Goal: Information Seeking & Learning: Learn about a topic

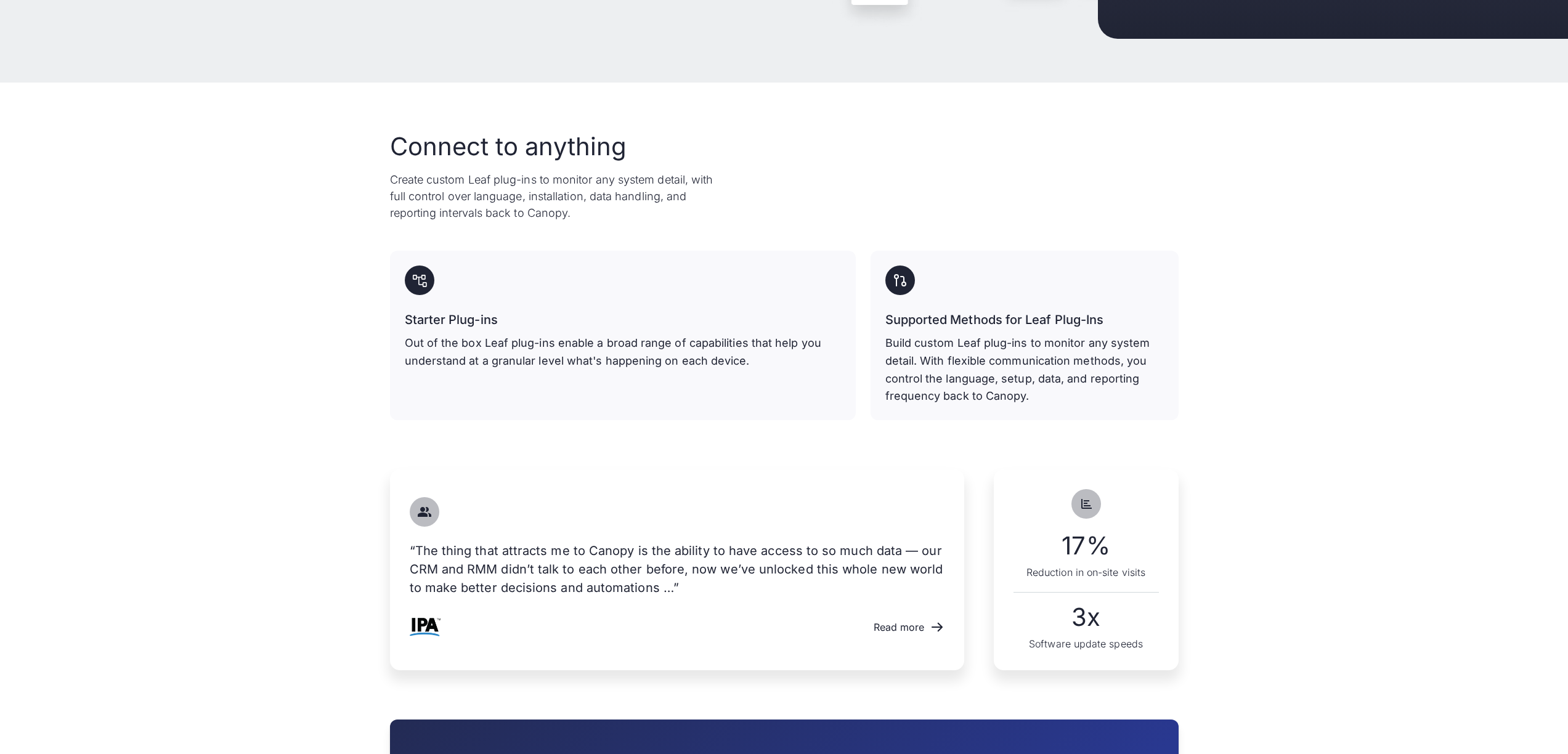
scroll to position [428, 0]
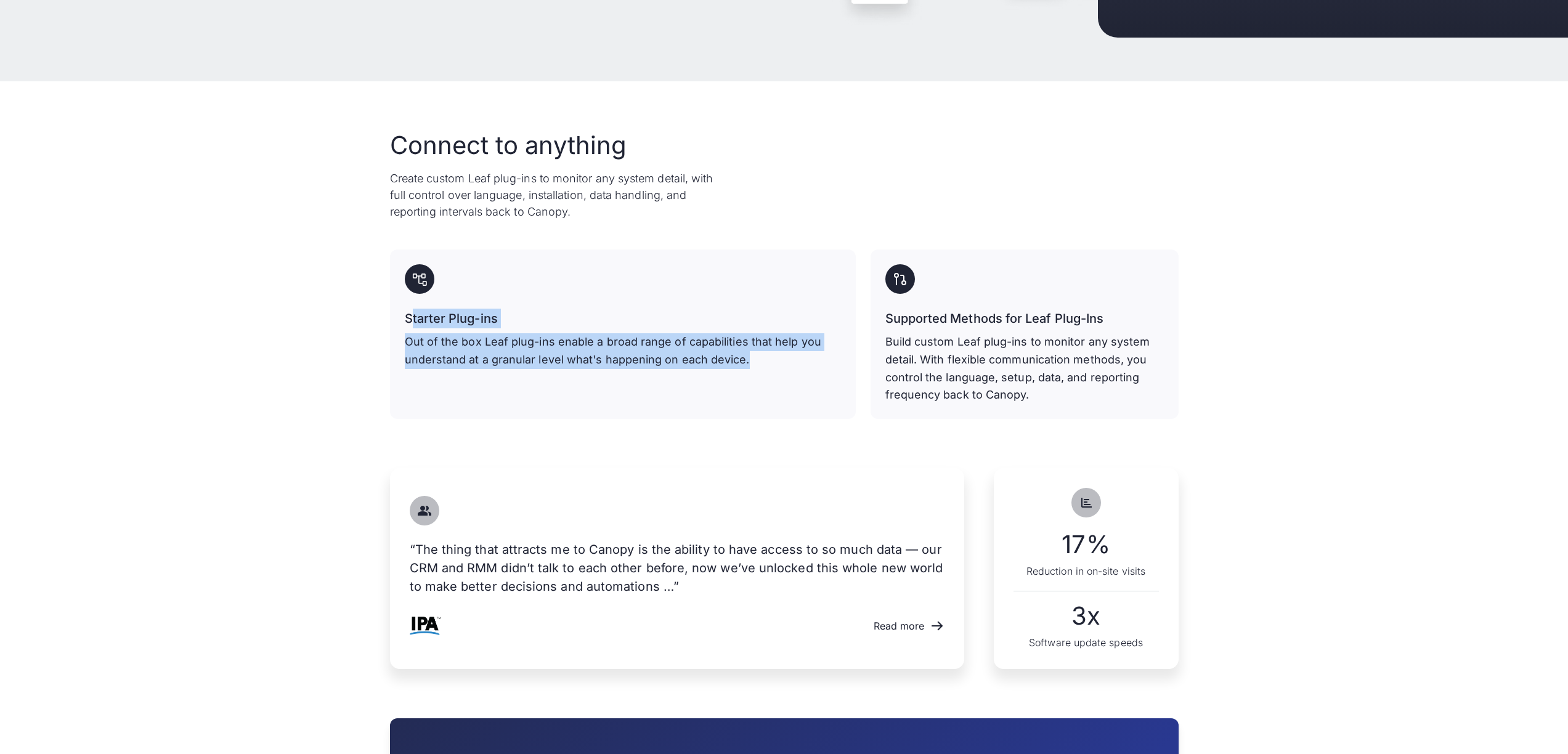
drag, startPoint x: 409, startPoint y: 319, endPoint x: 746, endPoint y: 367, distance: 340.4
click at [746, 367] on div "Starter Plug-ins Out of the box Leaf plug-ins enable a broad range of capabilit…" at bounding box center [622, 338] width 436 height 60
click at [746, 367] on p "Out of the box Leaf plug-ins enable a broad range of capabilities that help you…" at bounding box center [622, 351] width 436 height 36
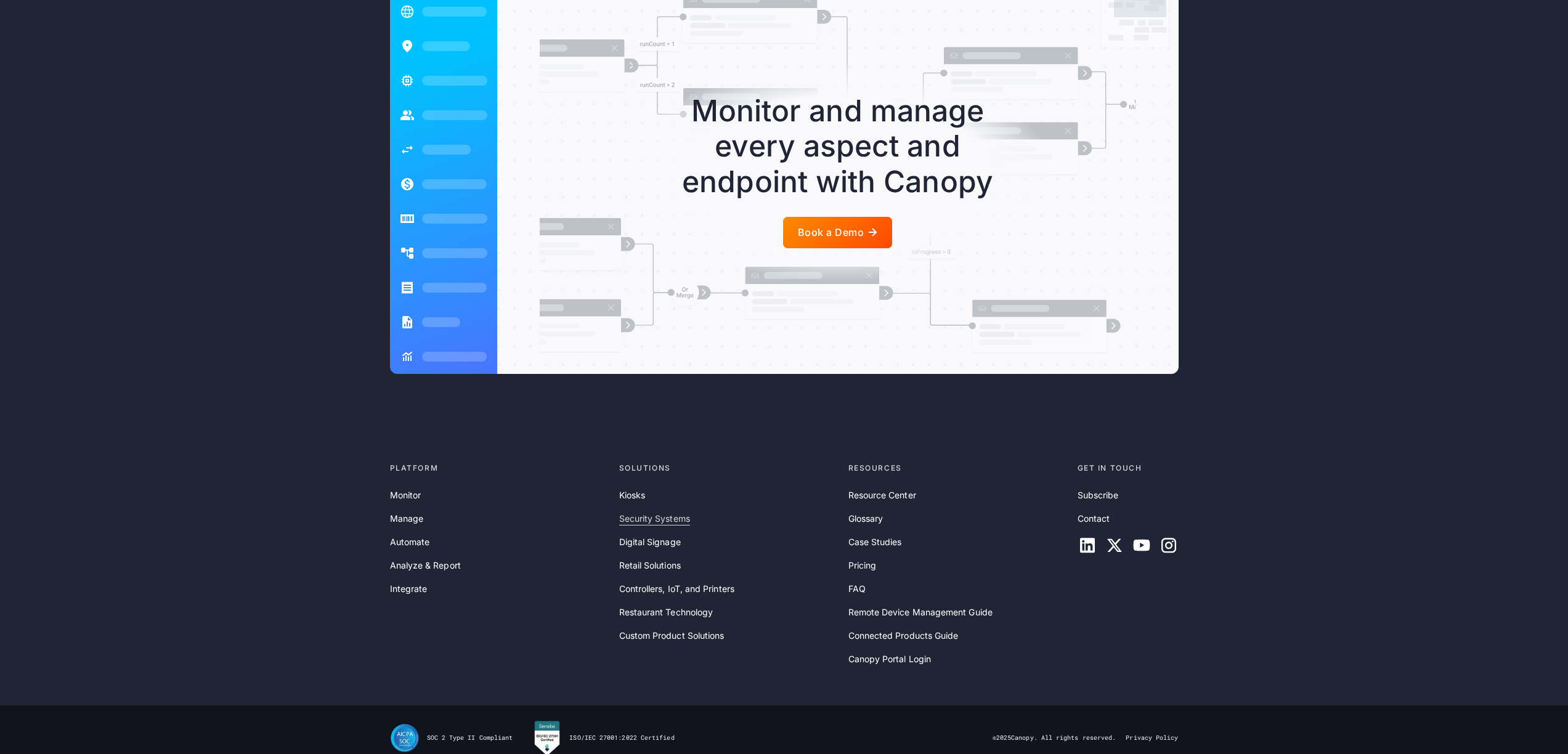
scroll to position [2514, 0]
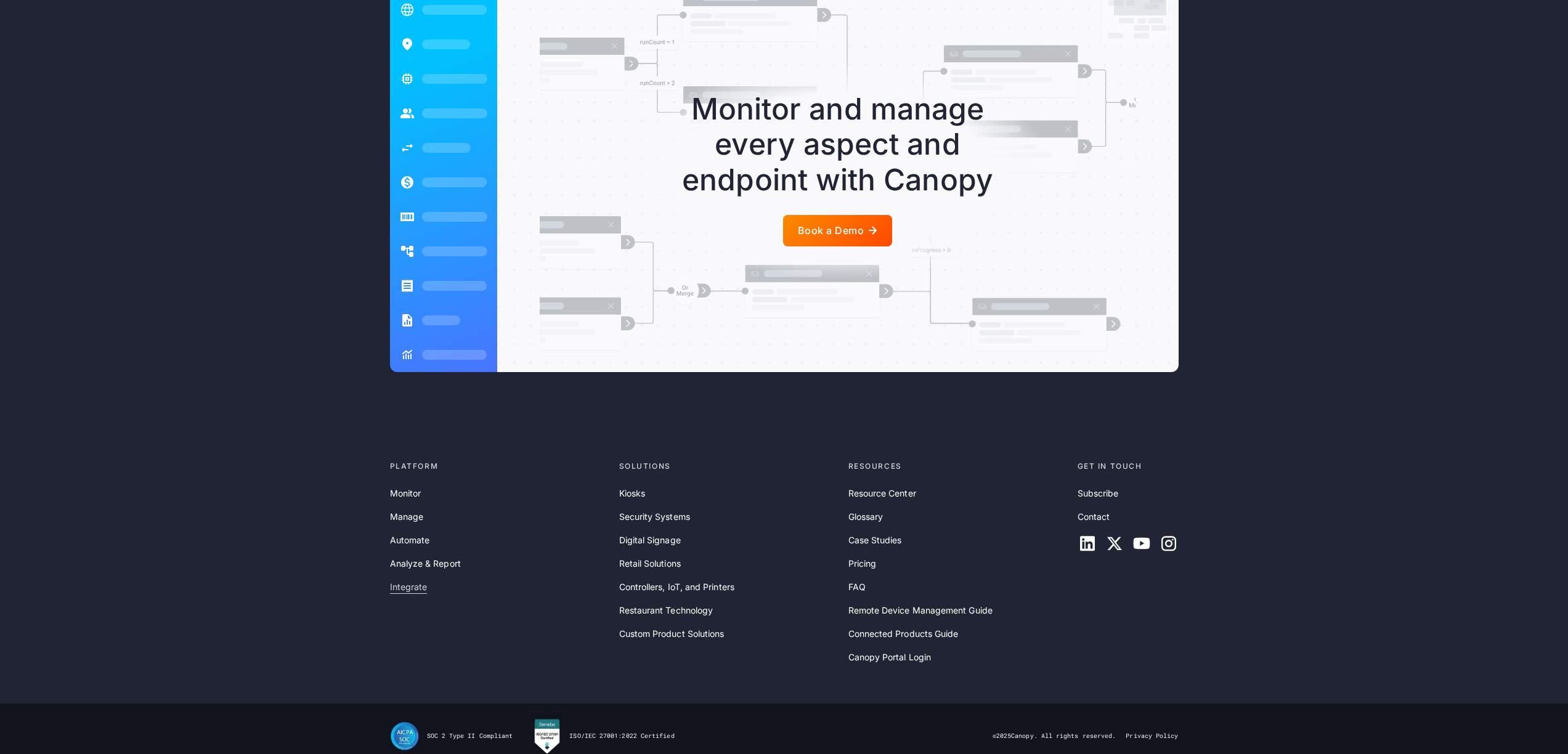
click at [418, 580] on link "Integrate" at bounding box center [408, 587] width 37 height 14
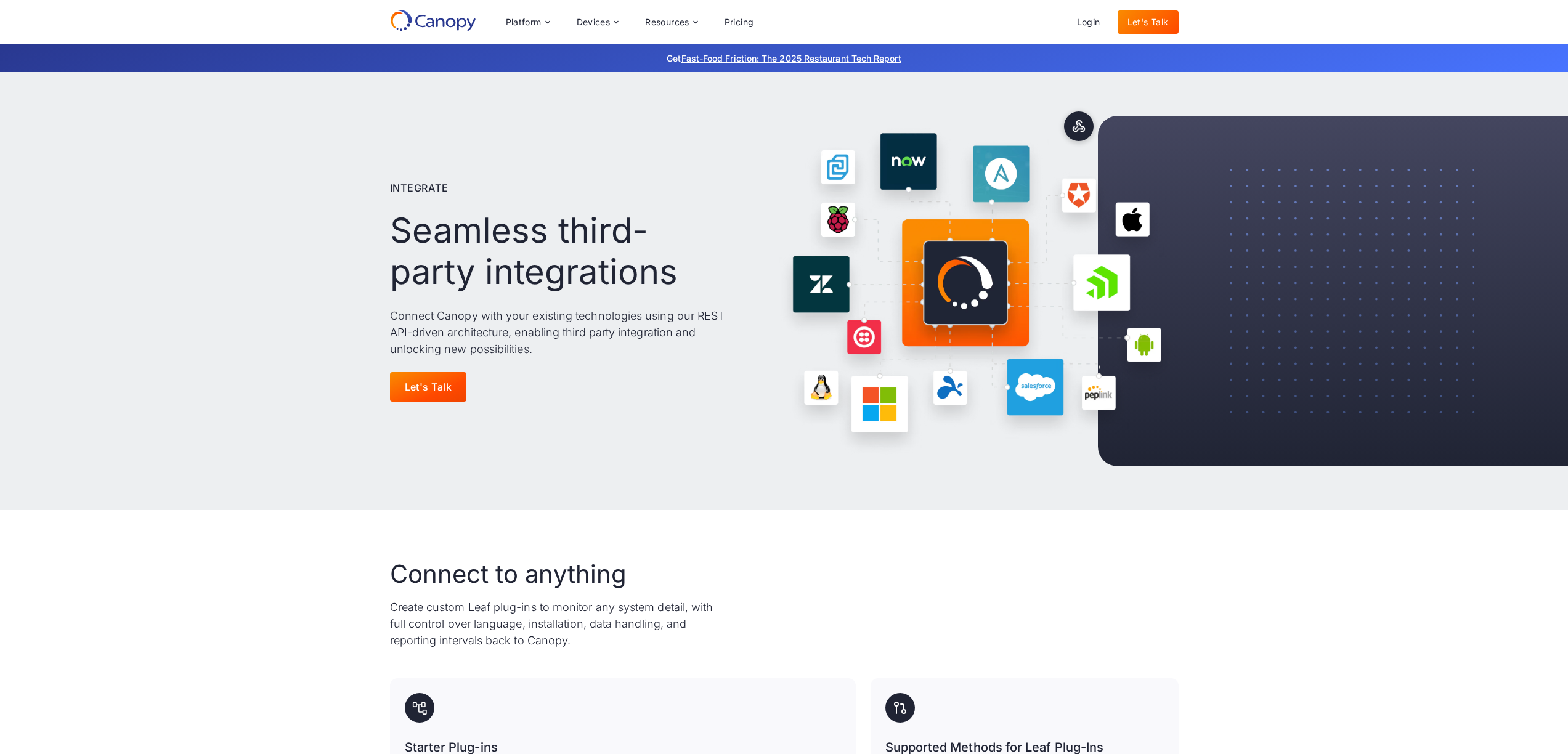
click at [401, 377] on link "Let's Talk" at bounding box center [428, 387] width 77 height 30
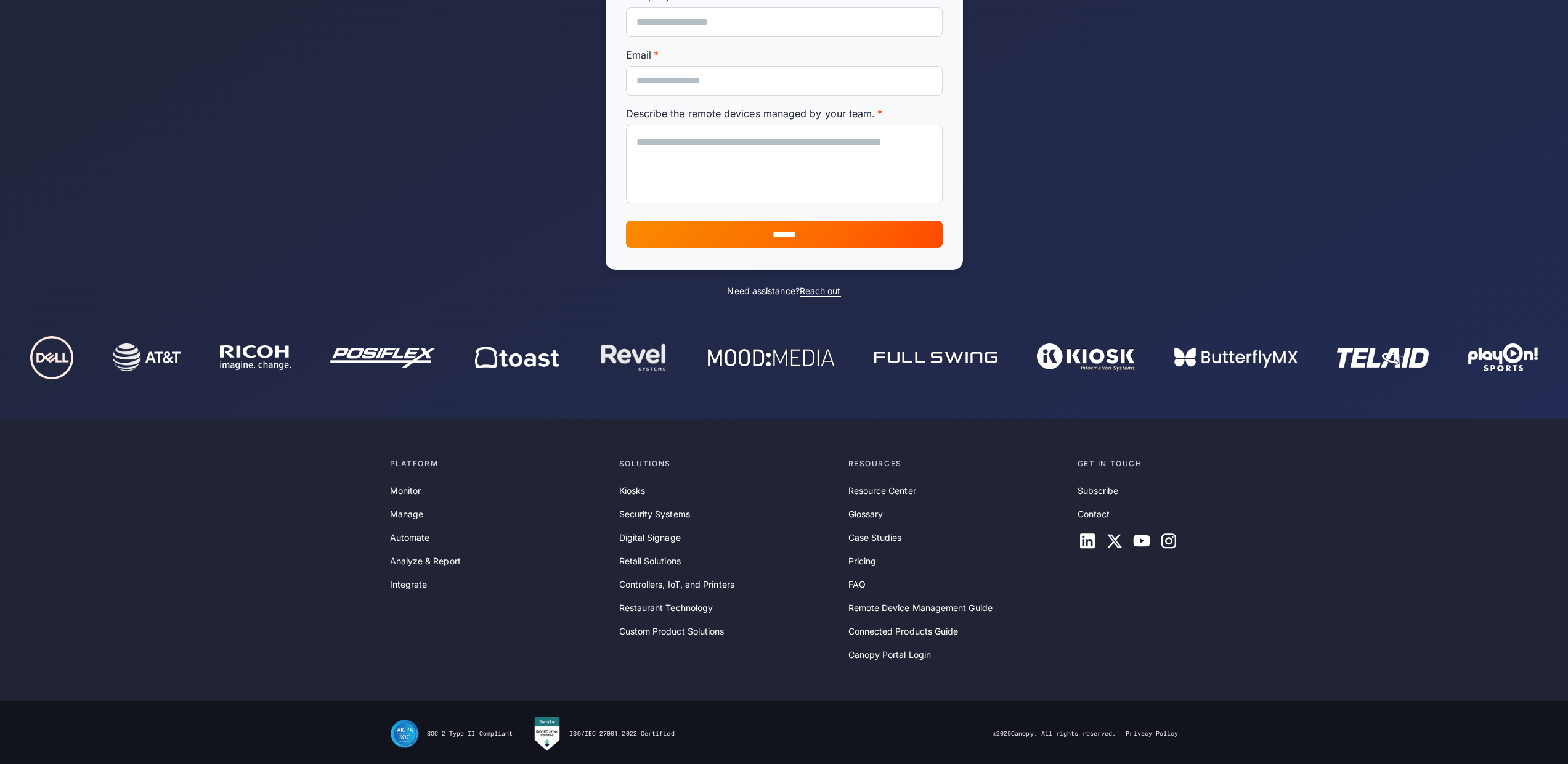
scroll to position [323, 0]
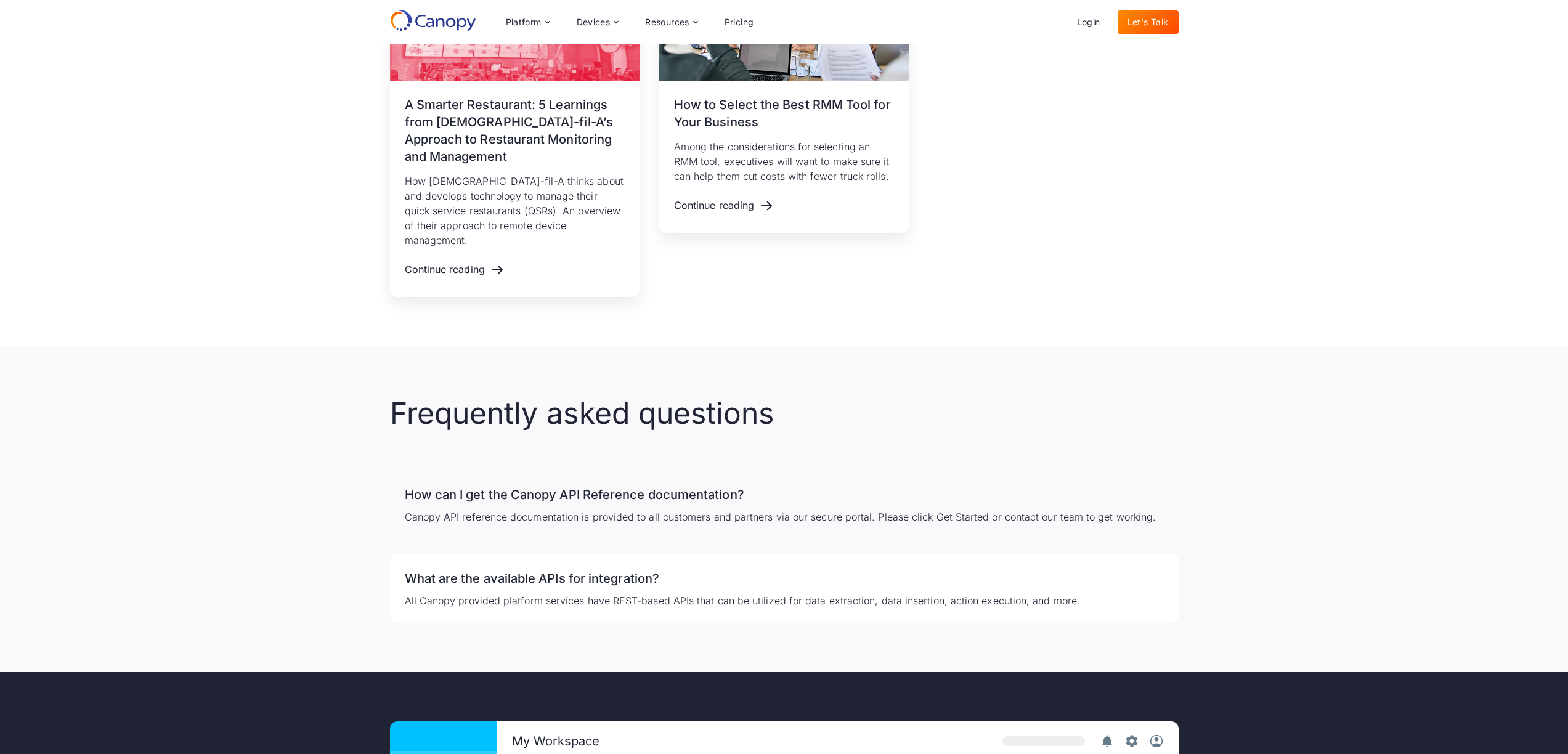
scroll to position [1703, 0]
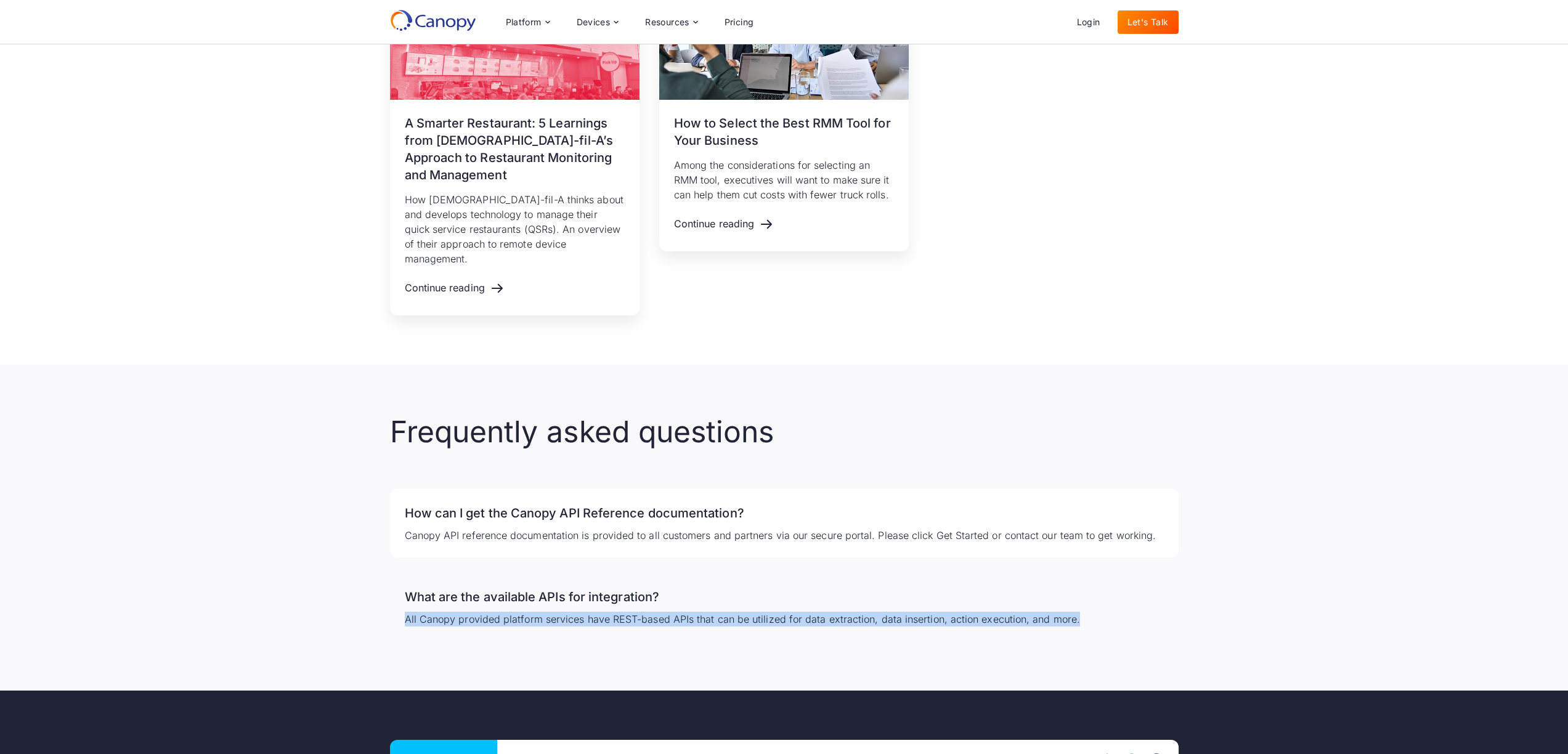
drag, startPoint x: 401, startPoint y: 603, endPoint x: 1067, endPoint y: 609, distance: 666.0
click at [1067, 609] on div "What are the available APIs for integration? All Canopy provided platform servi…" at bounding box center [784, 606] width 789 height 69
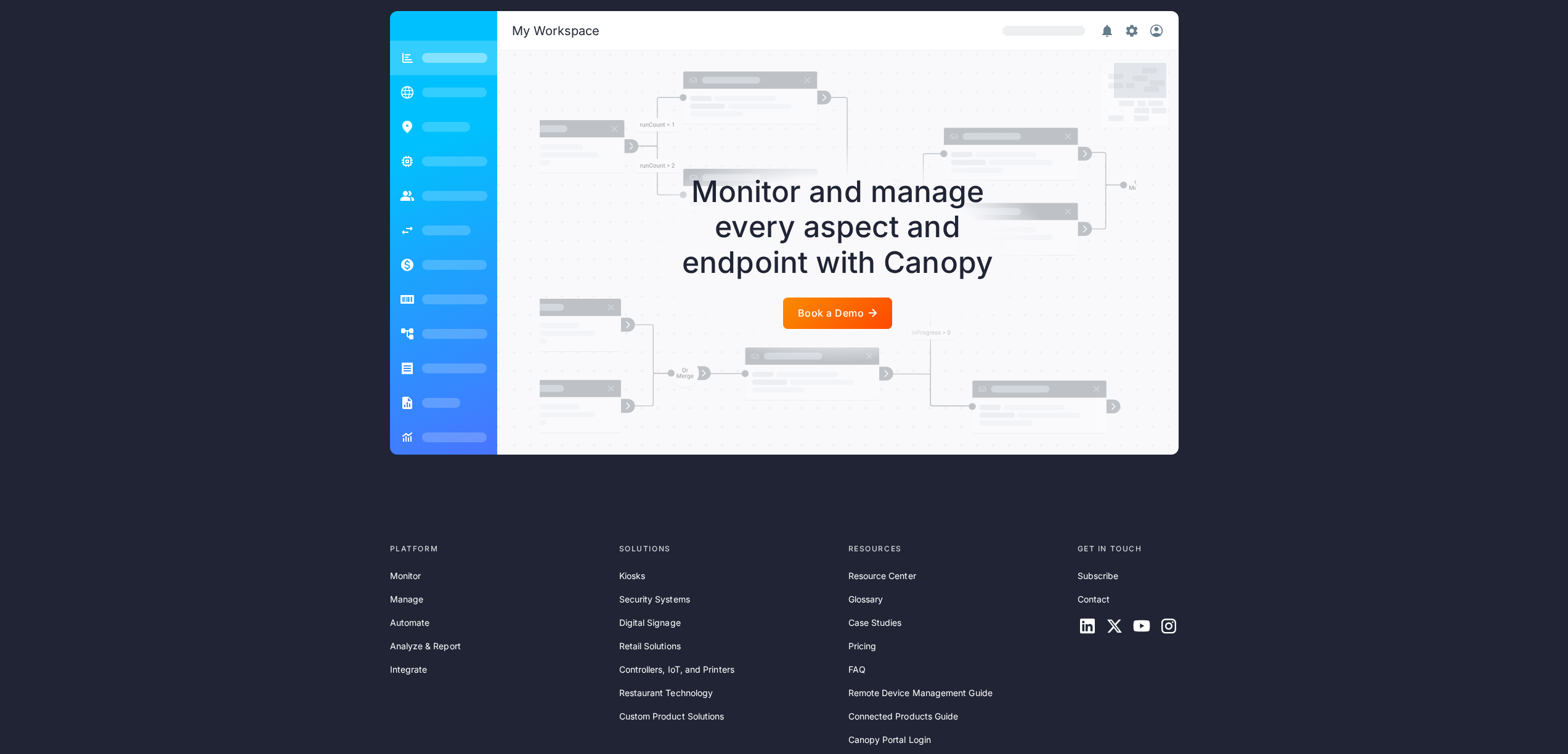
scroll to position [2514, 0]
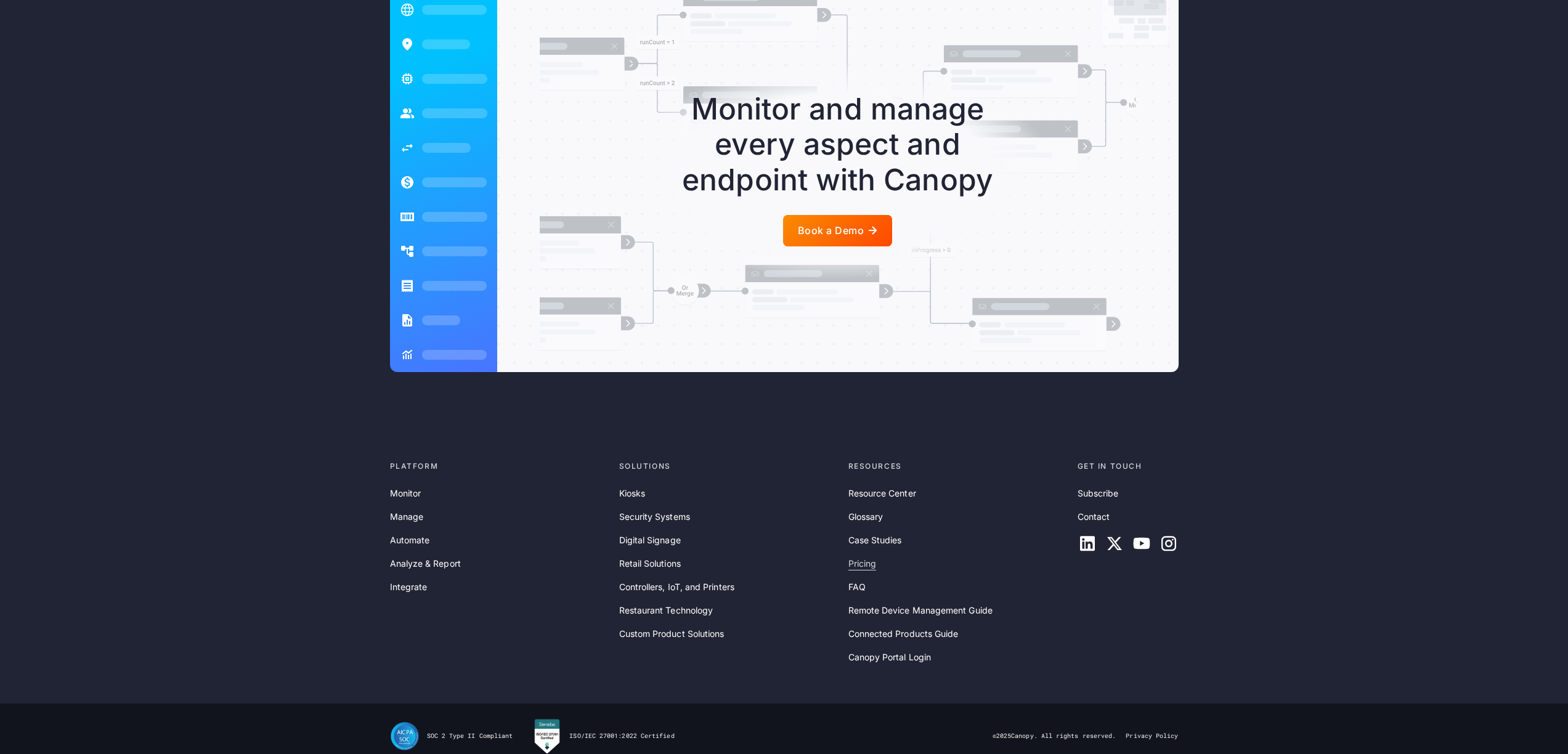
click at [865, 557] on link "Pricing" at bounding box center [862, 564] width 29 height 14
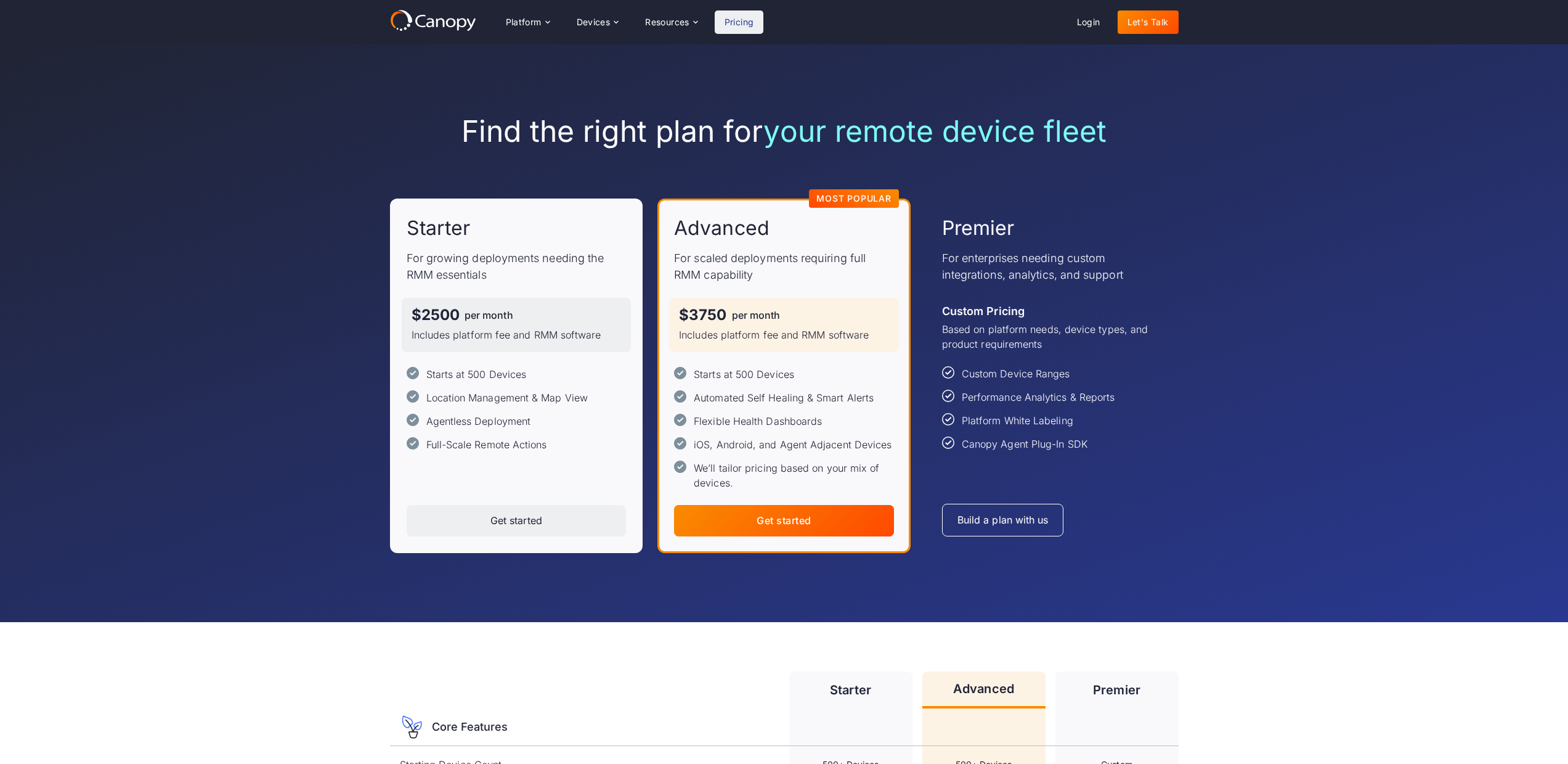
click at [741, 372] on div "Starts at 500 Devices" at bounding box center [744, 374] width 100 height 15
drag, startPoint x: 421, startPoint y: 315, endPoint x: 603, endPoint y: 342, distance: 184.0
click at [603, 342] on div "$2500 per month Includes platform fee and RMM software" at bounding box center [516, 325] width 230 height 54
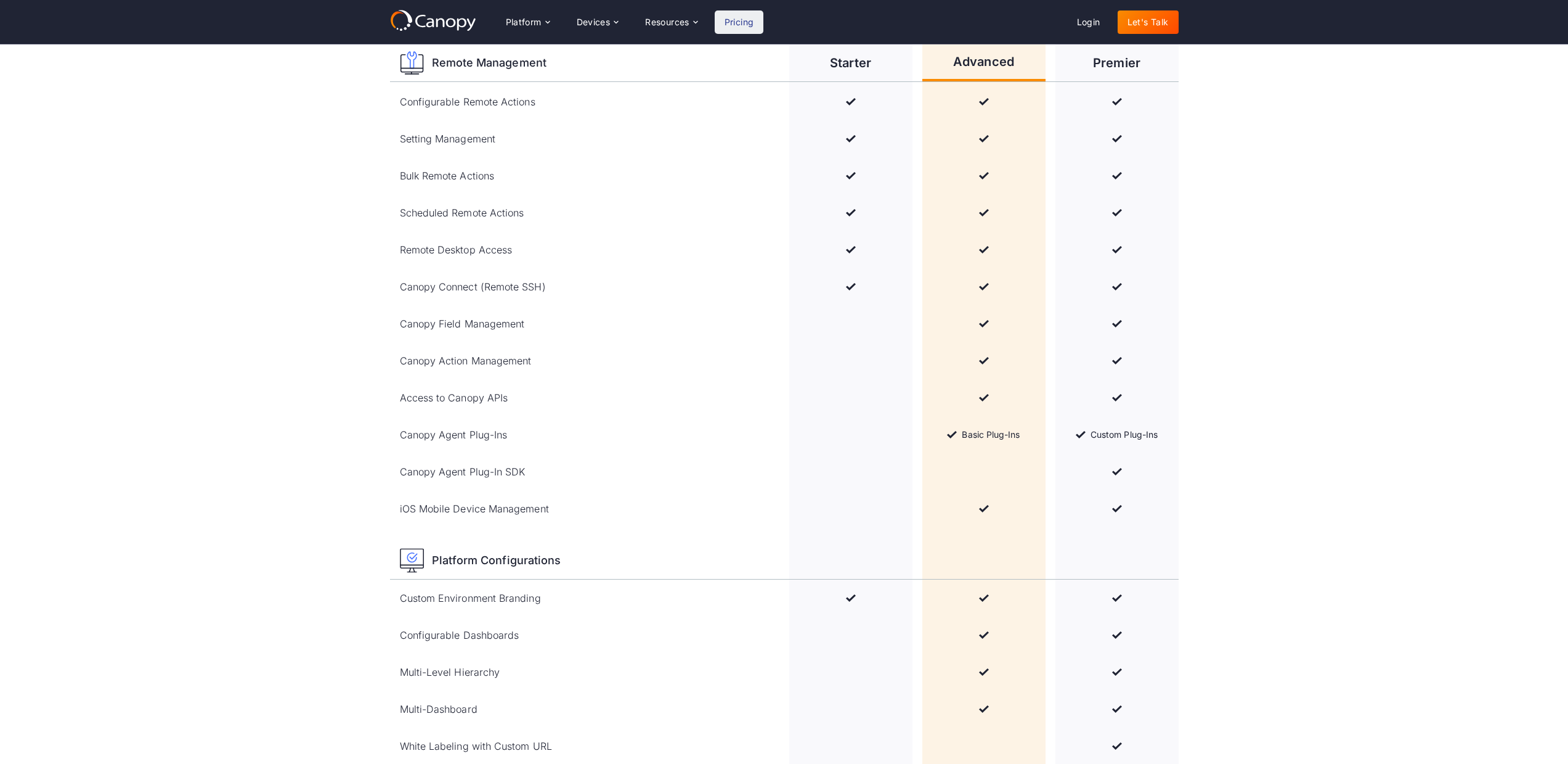
scroll to position [1046, 0]
drag, startPoint x: 400, startPoint y: 434, endPoint x: 564, endPoint y: 442, distance: 164.2
click at [564, 442] on div "Canopy Agent Plug-Ins" at bounding box center [589, 436] width 380 height 37
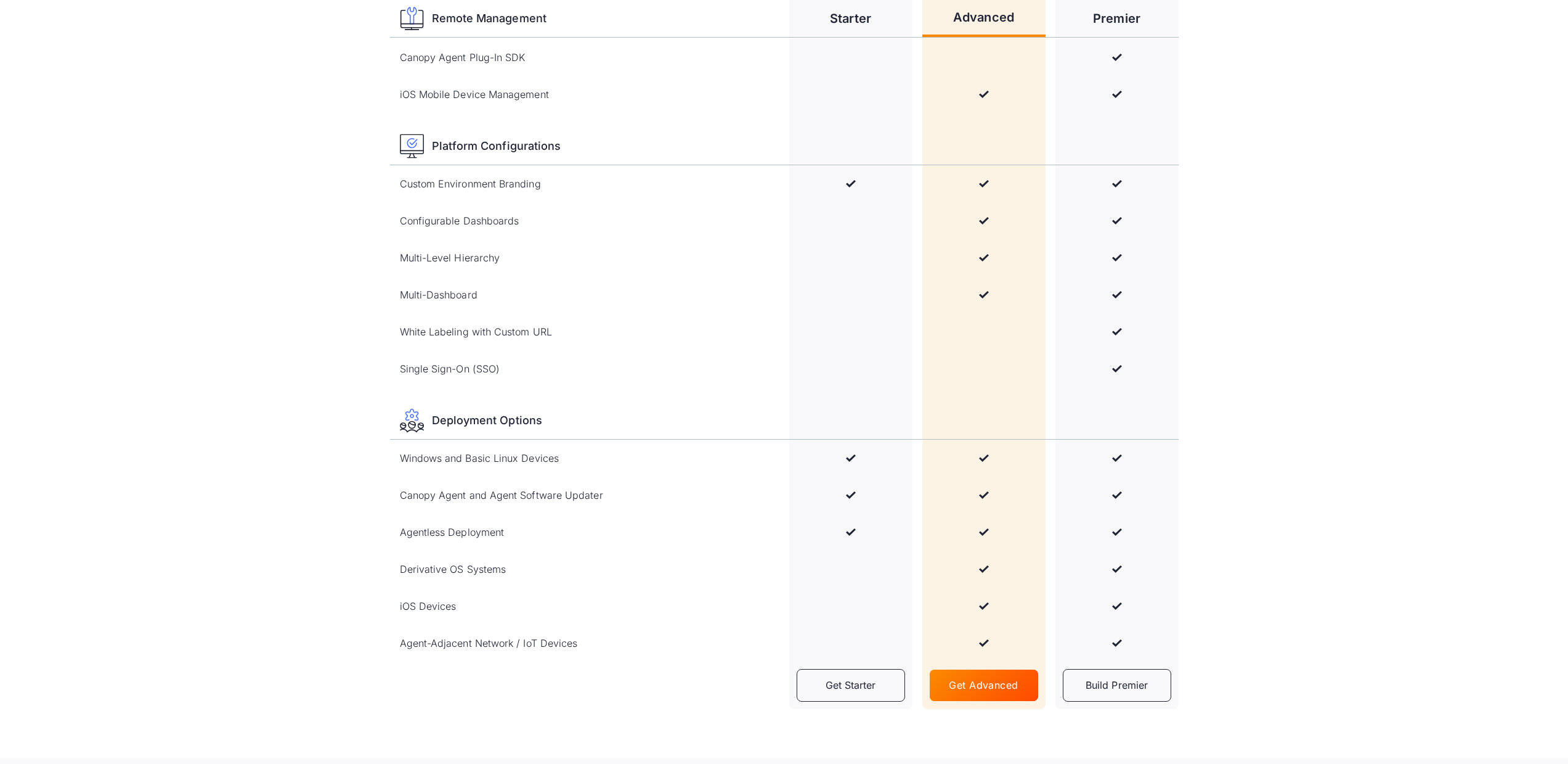
scroll to position [1477, 0]
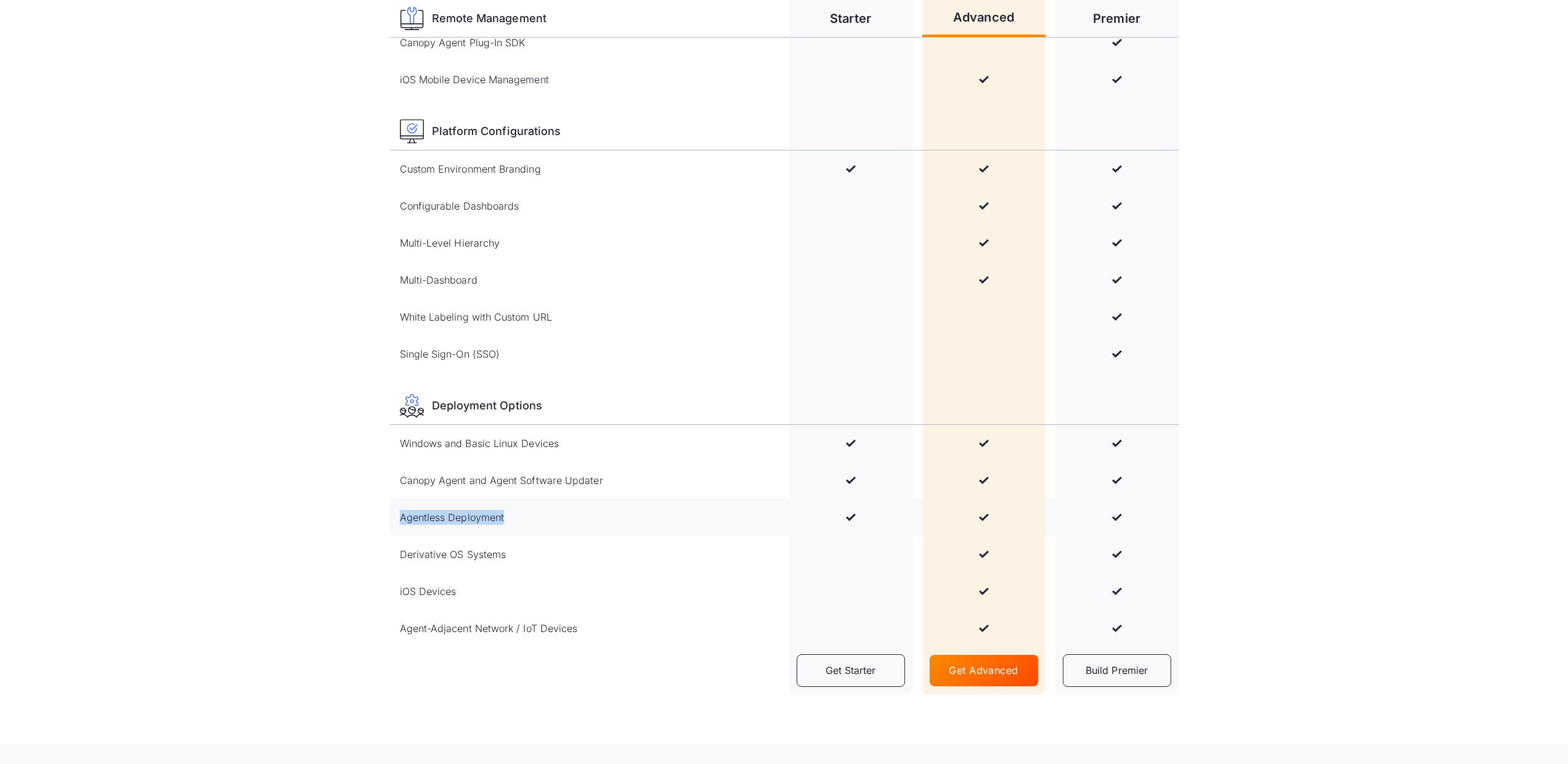
drag, startPoint x: 400, startPoint y: 517, endPoint x: 514, endPoint y: 518, distance: 114.0
click at [514, 518] on div "Agentless Deployment" at bounding box center [589, 517] width 380 height 37
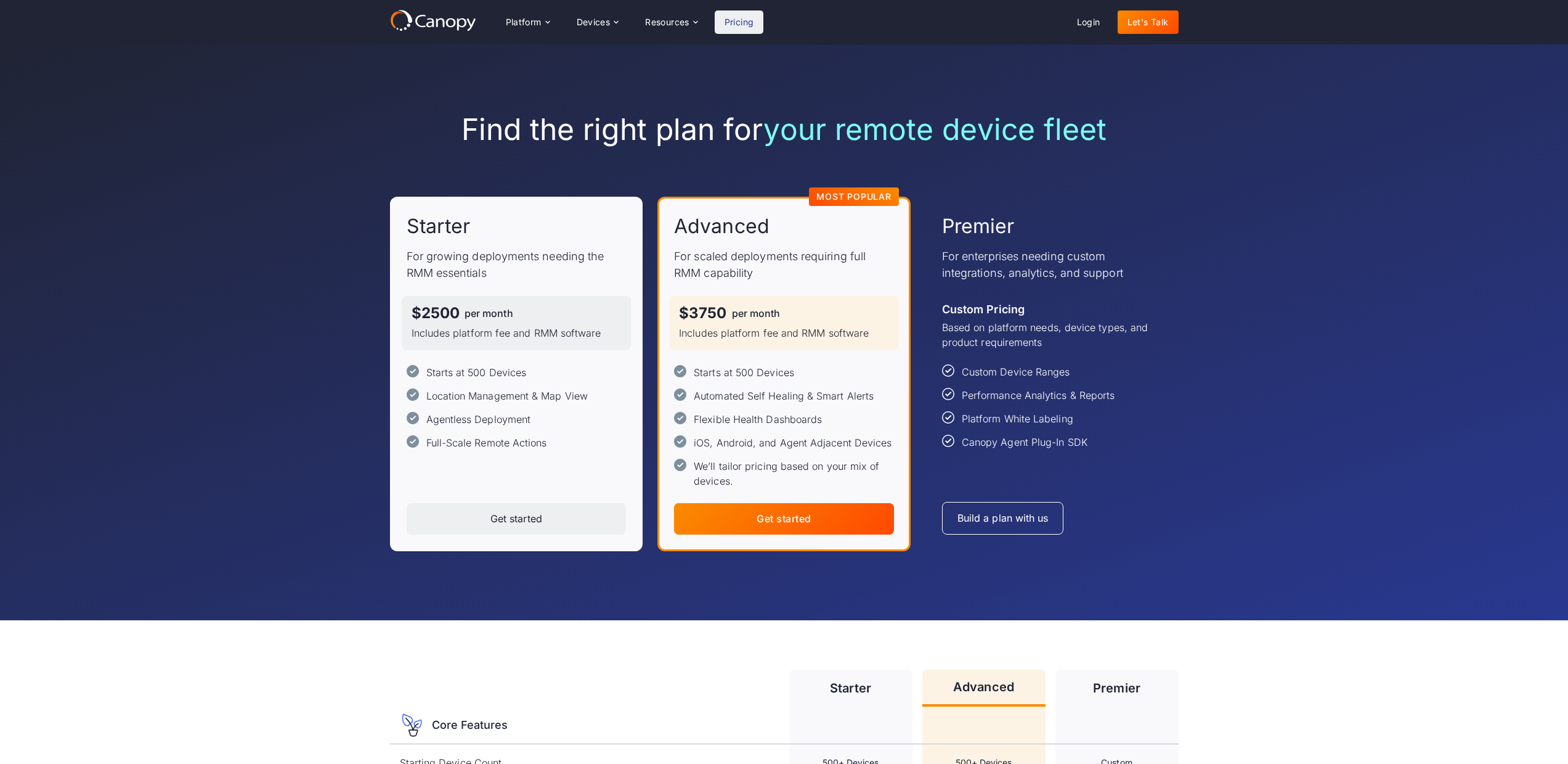
scroll to position [0, 0]
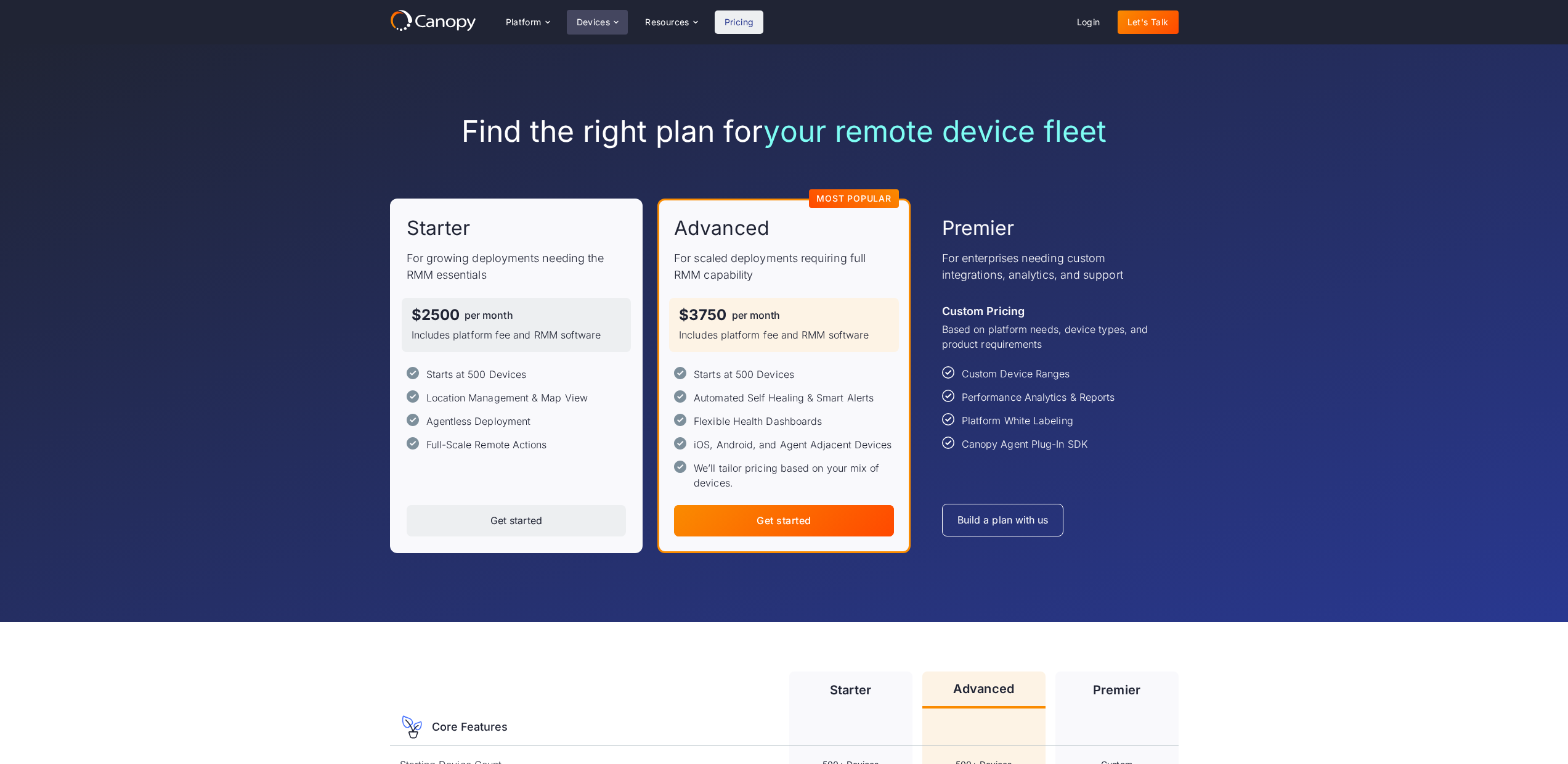
click at [603, 24] on div "Devices" at bounding box center [593, 23] width 34 height 9
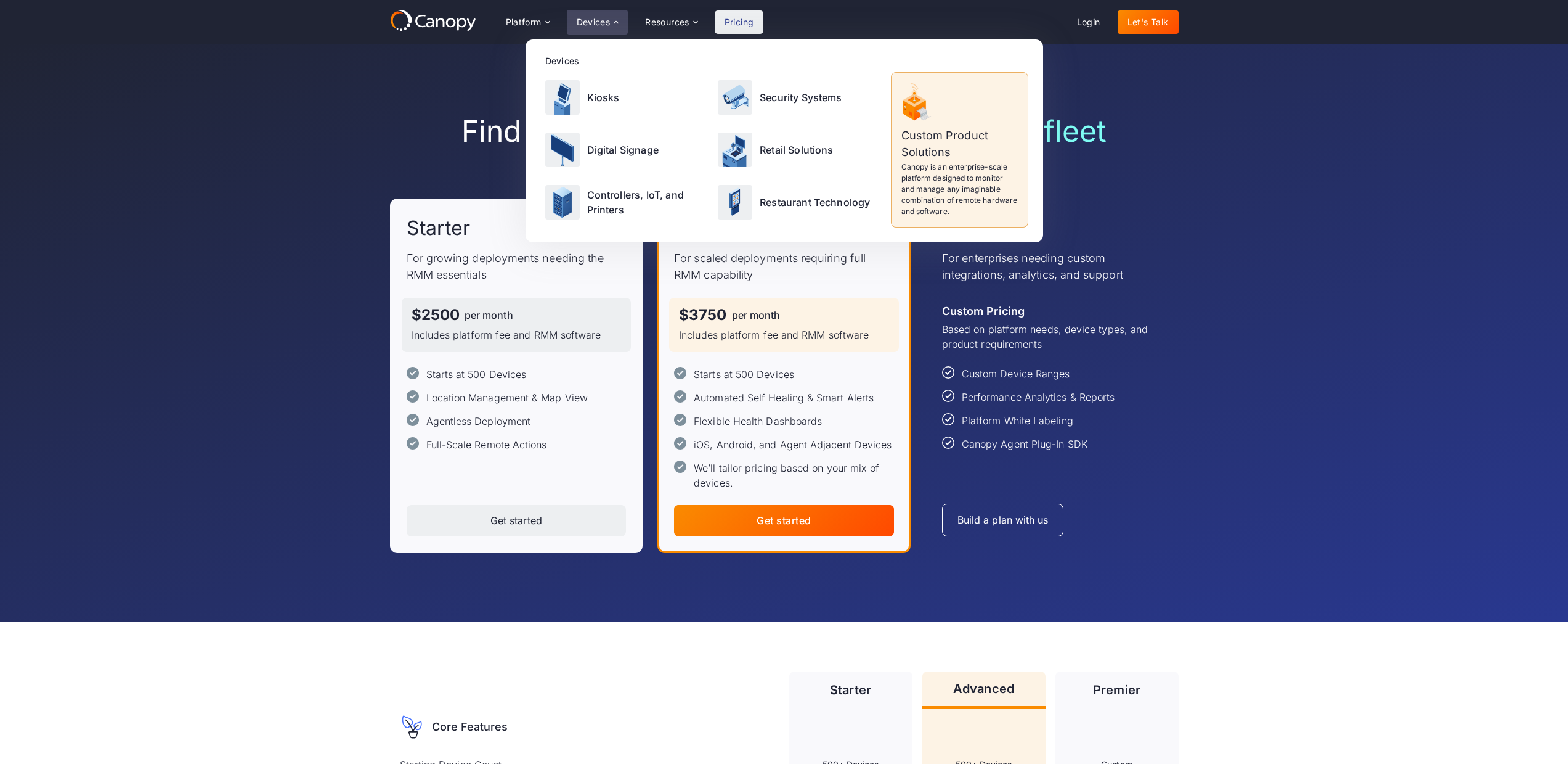
click at [582, 610] on div "Find the right plan for your remote device fleet Starter For growing deployment…" at bounding box center [784, 333] width 789 height 578
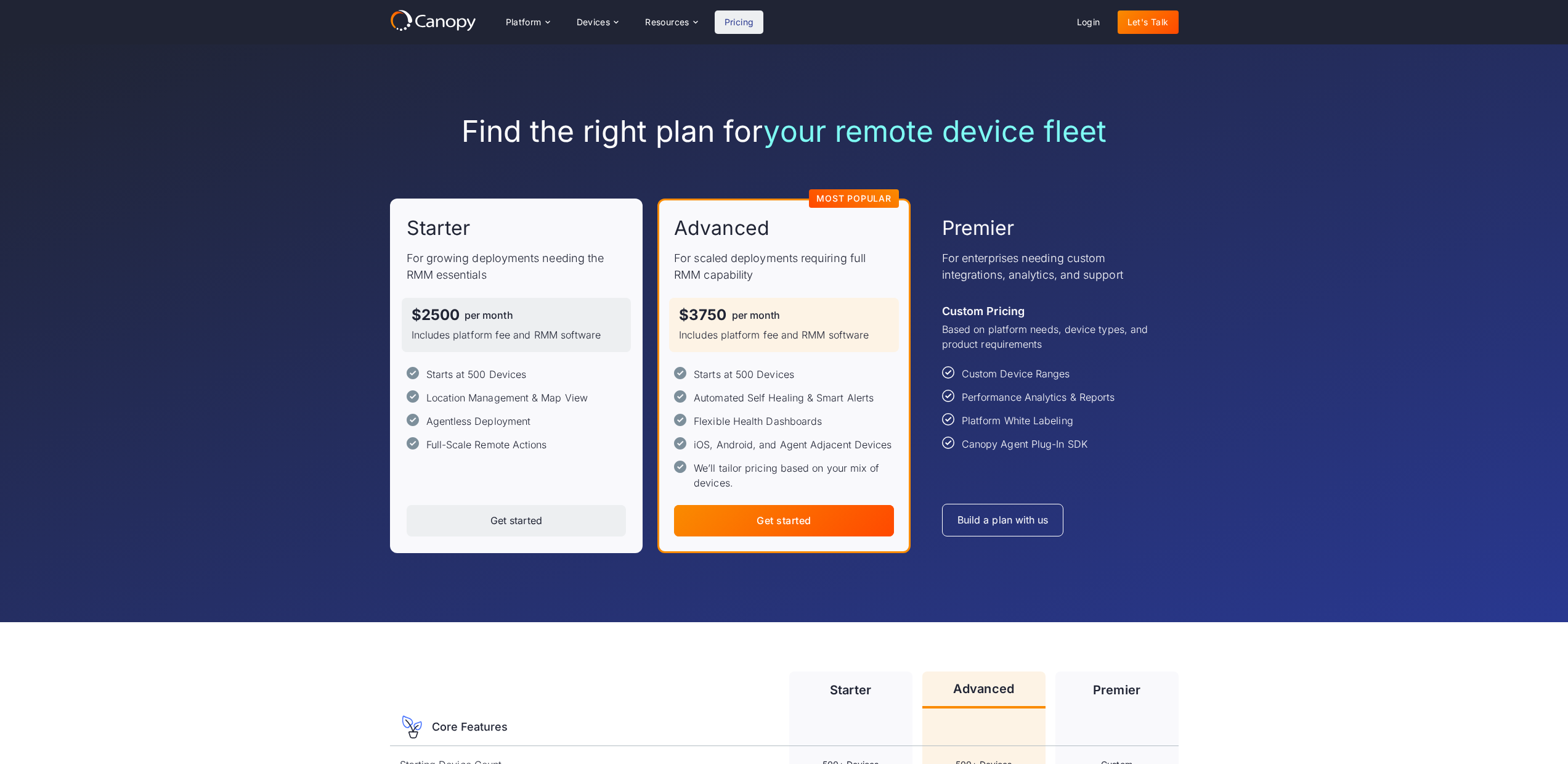
click at [465, 16] on icon at bounding box center [433, 20] width 86 height 22
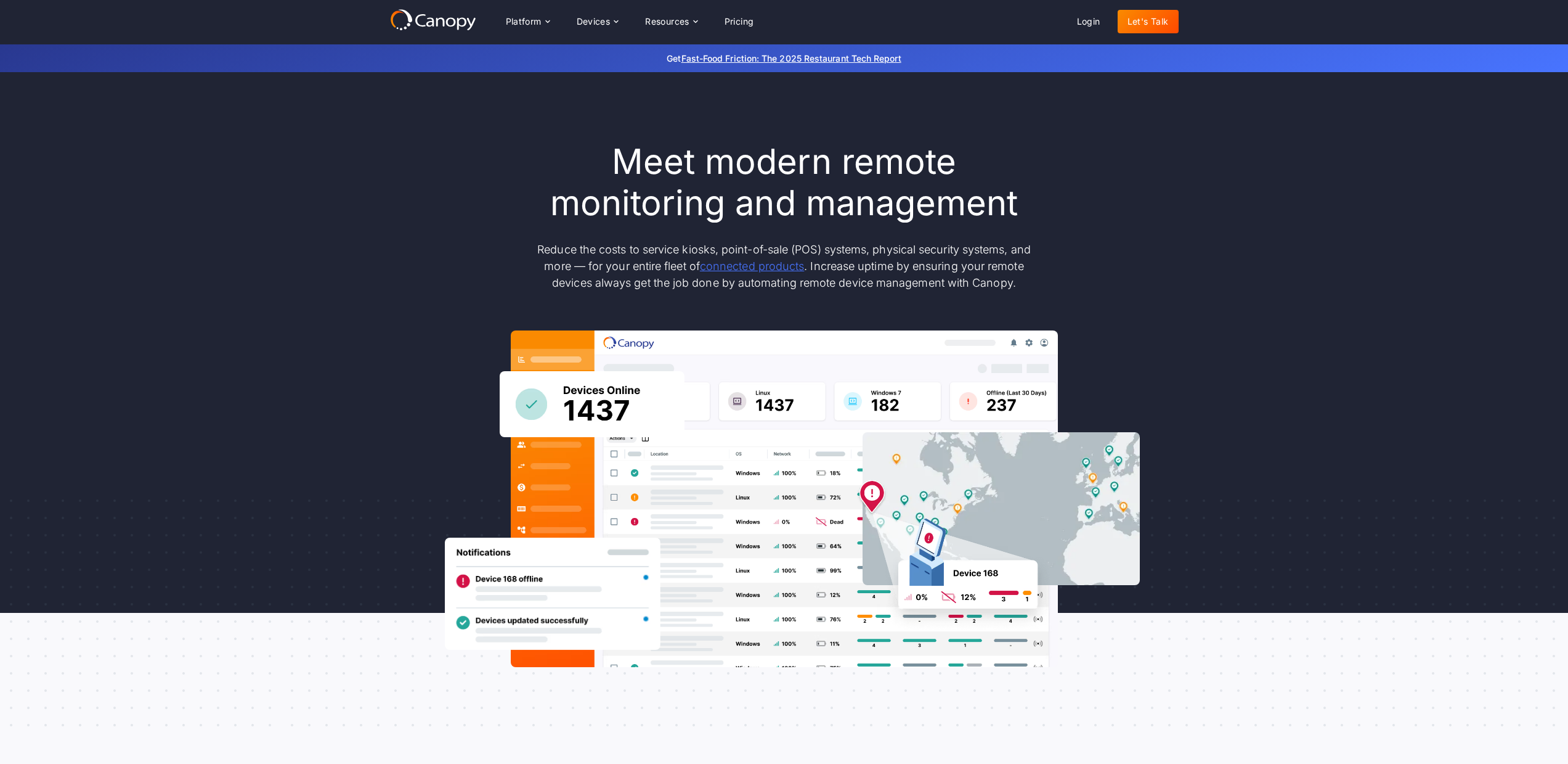
click at [744, 266] on link "connected products" at bounding box center [752, 266] width 104 height 13
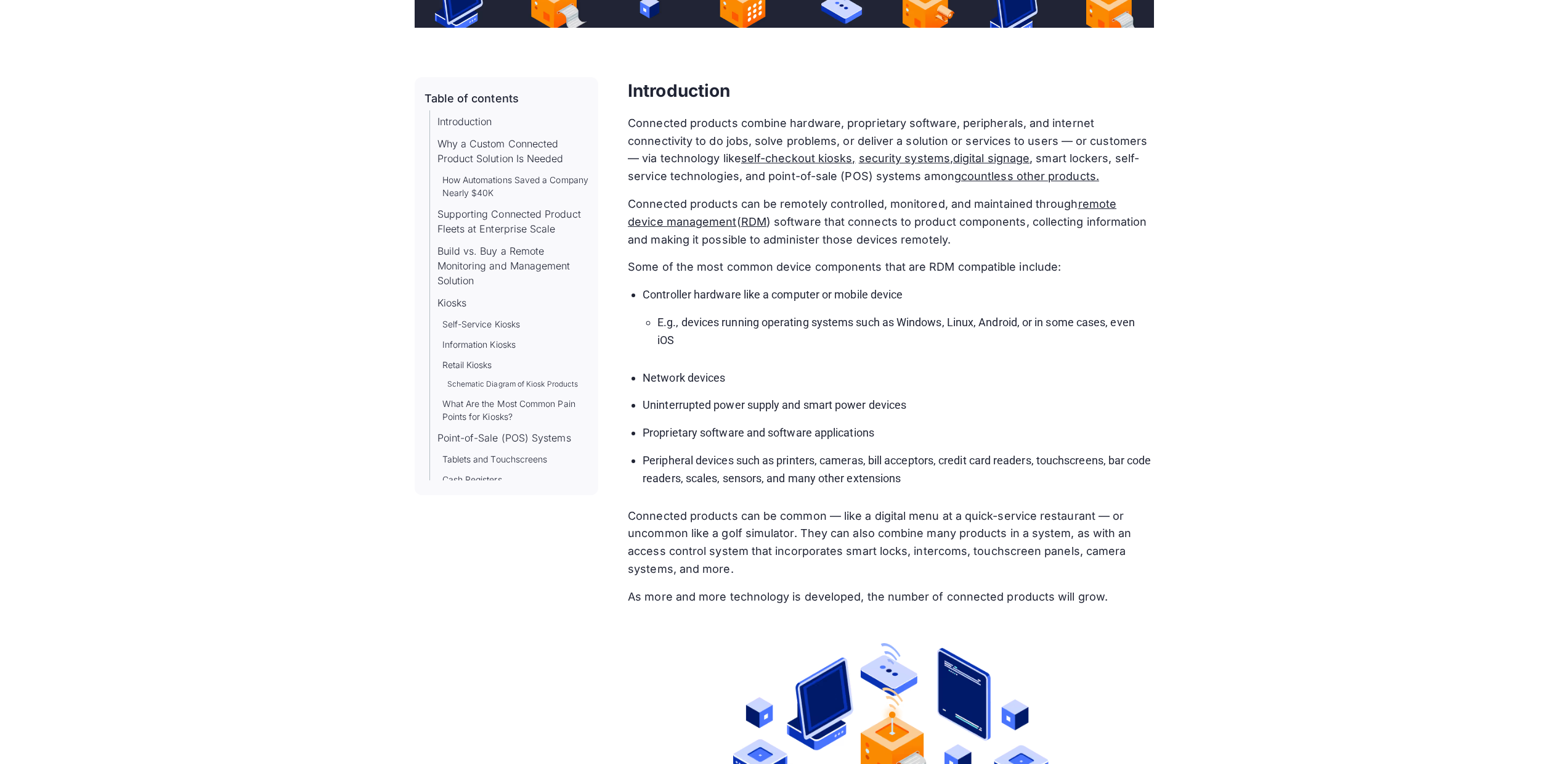
scroll to position [595, 0]
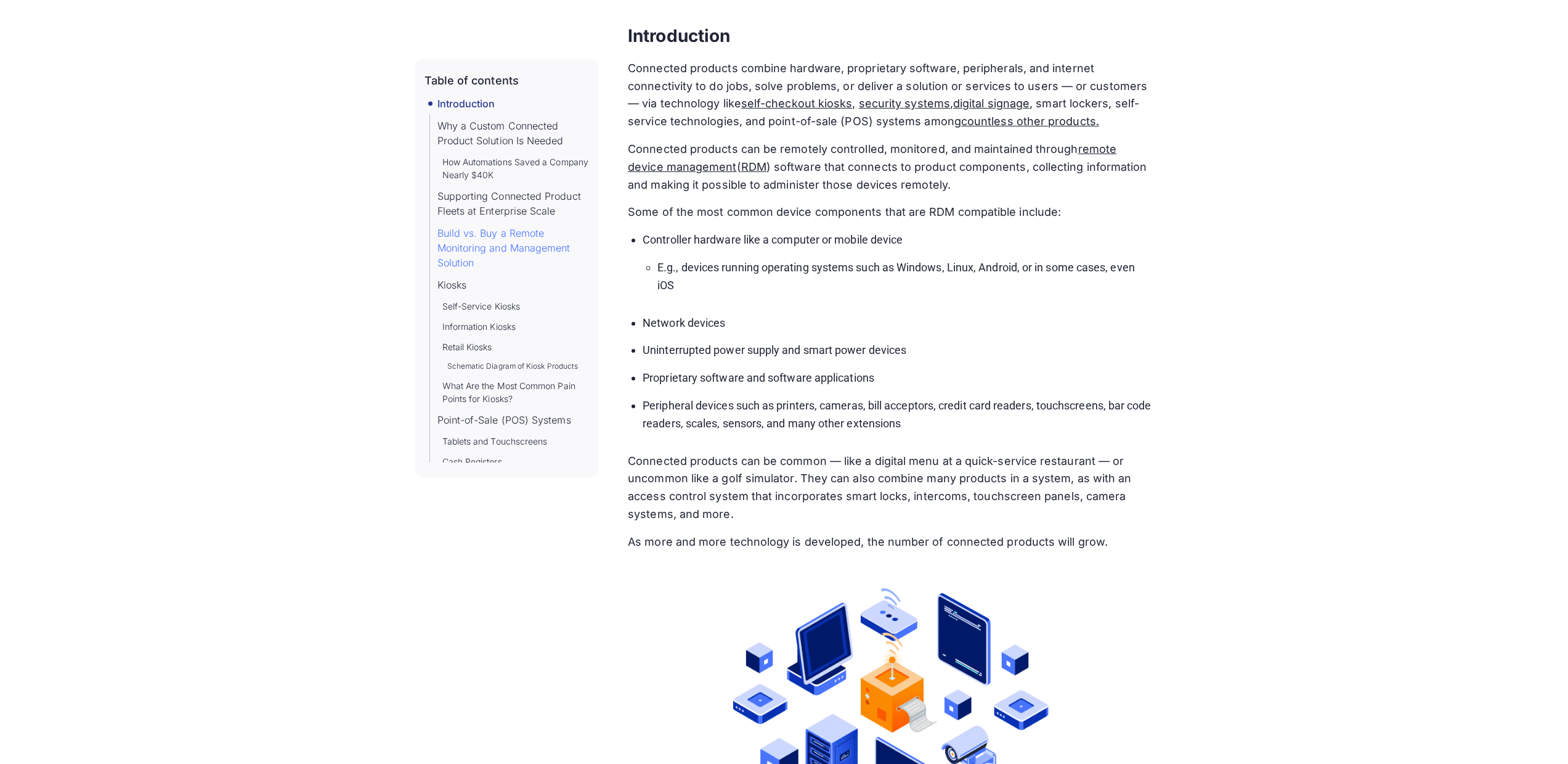
click at [479, 260] on link "Build vs. Buy a Remote Monitoring and Management Solution" at bounding box center [513, 247] width 151 height 44
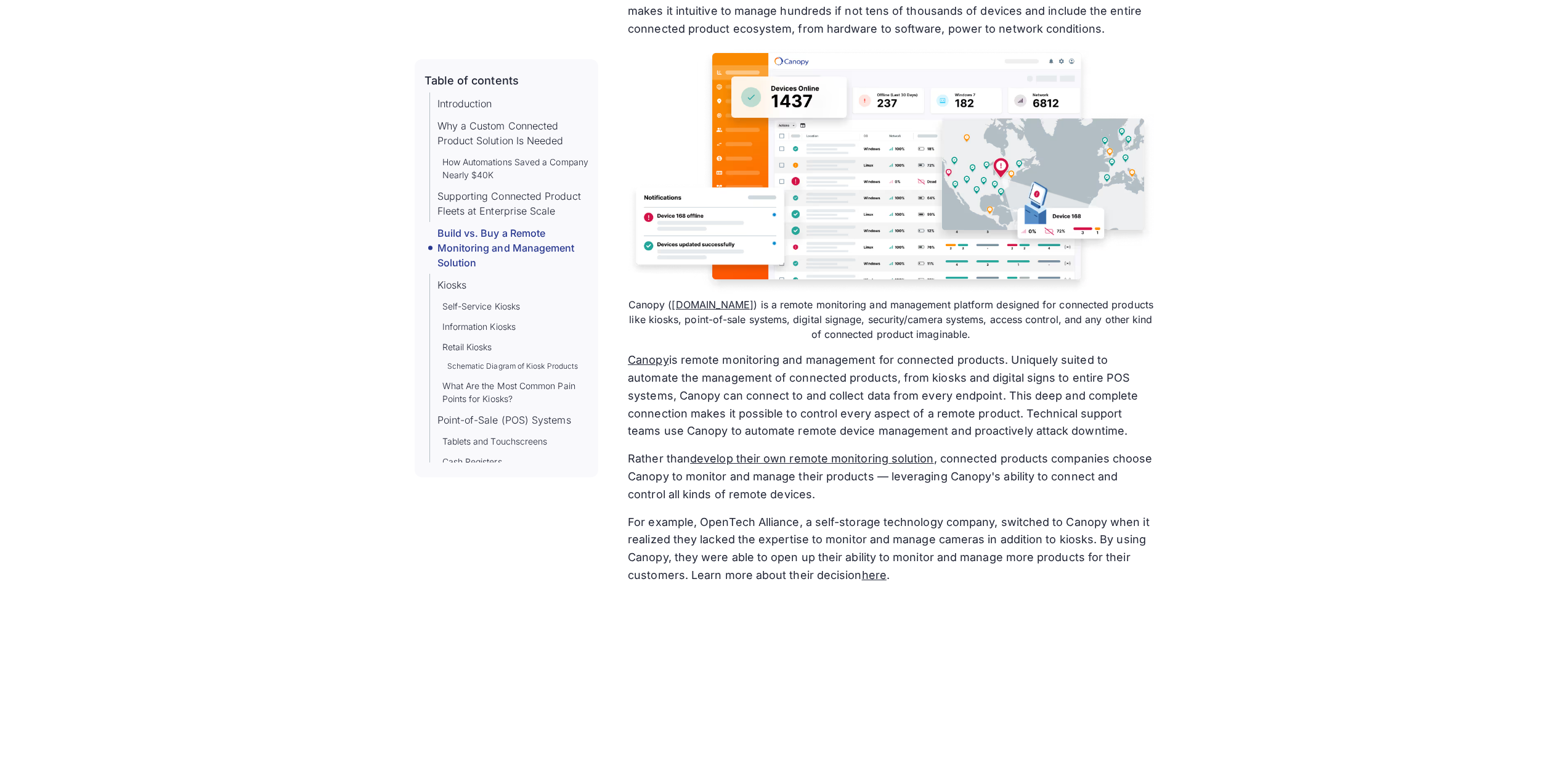
scroll to position [3820, 0]
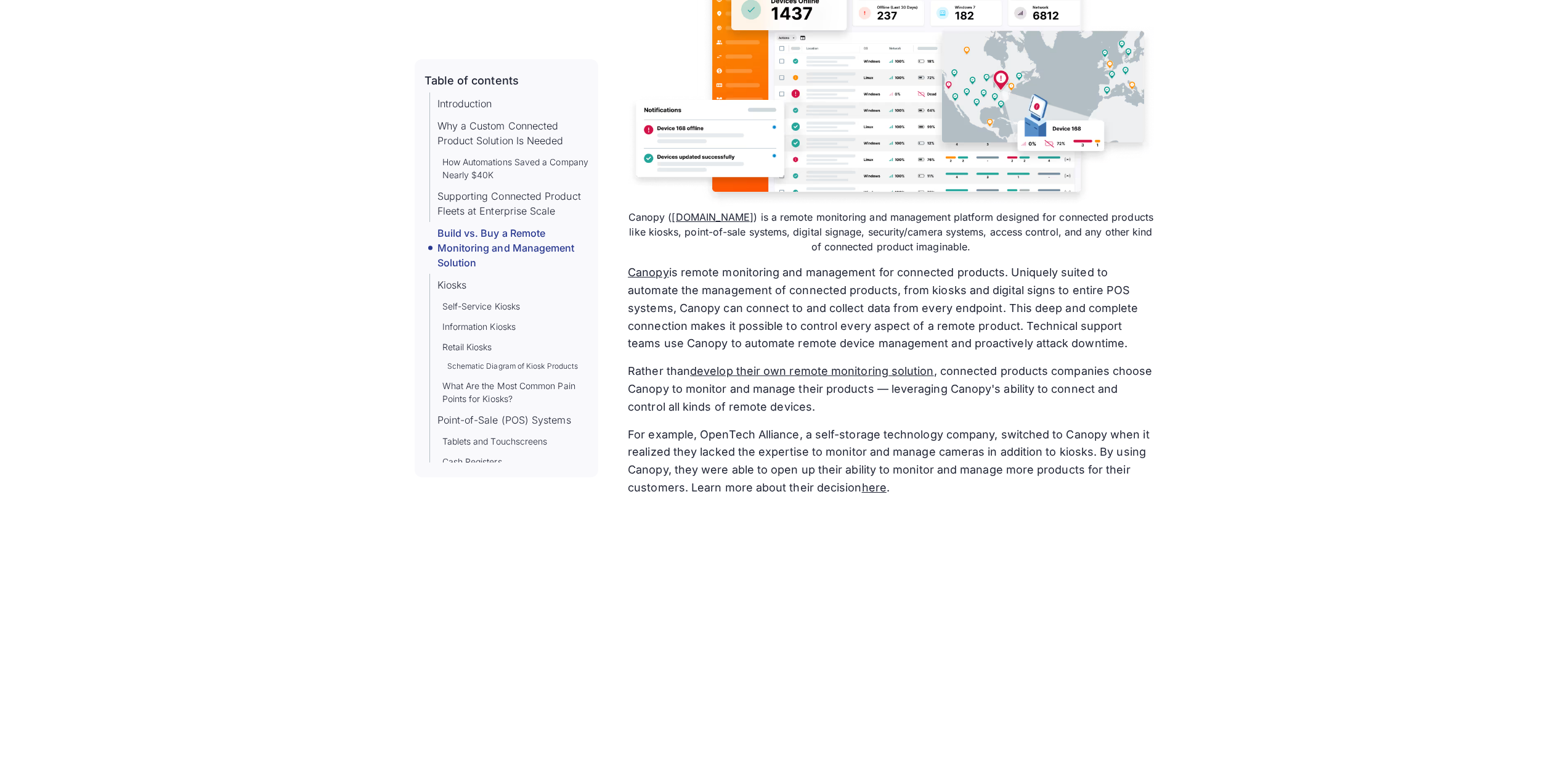
drag, startPoint x: 680, startPoint y: 308, endPoint x: 1102, endPoint y: 347, distance: 423.8
click at [1102, 347] on p "‍ Canopy is remote monitoring and management for connected products. Uniquely s…" at bounding box center [890, 308] width 525 height 89
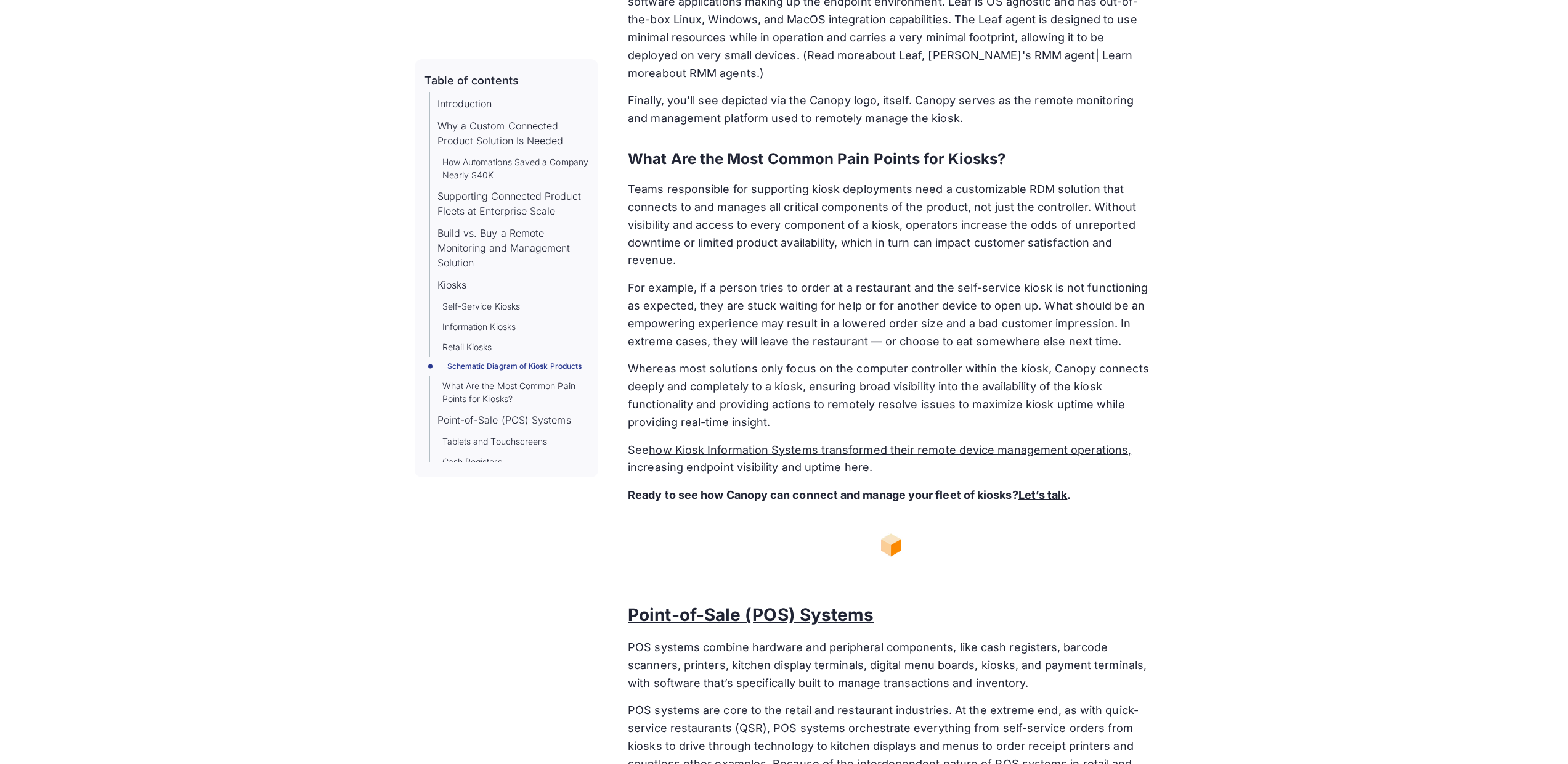
scroll to position [6146, 0]
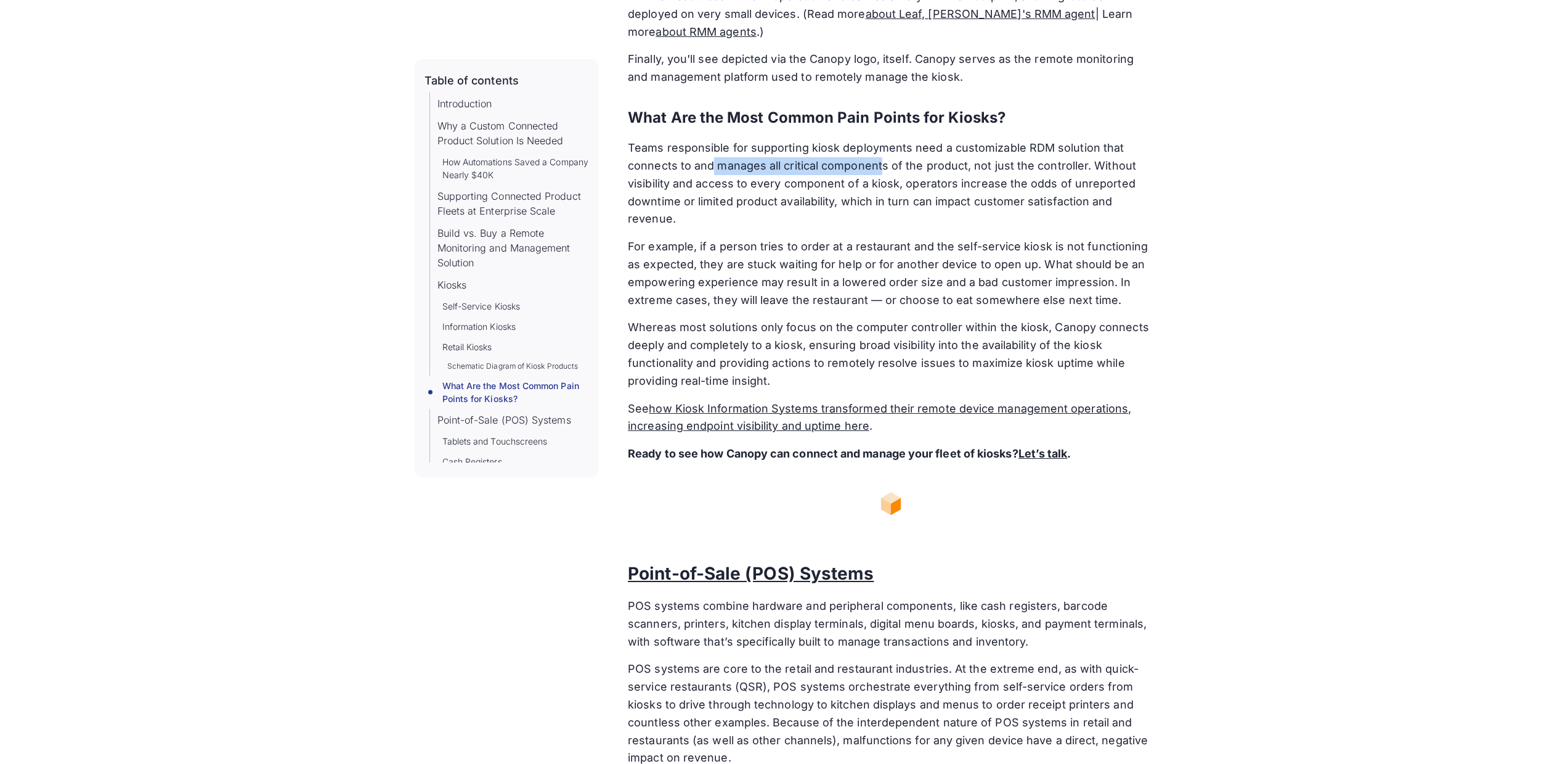
drag, startPoint x: 719, startPoint y: 143, endPoint x: 881, endPoint y: 141, distance: 162.0
click at [881, 141] on p "Teams responsible for supporting kiosk deployments need a customizable RDM solu…" at bounding box center [890, 184] width 525 height 89
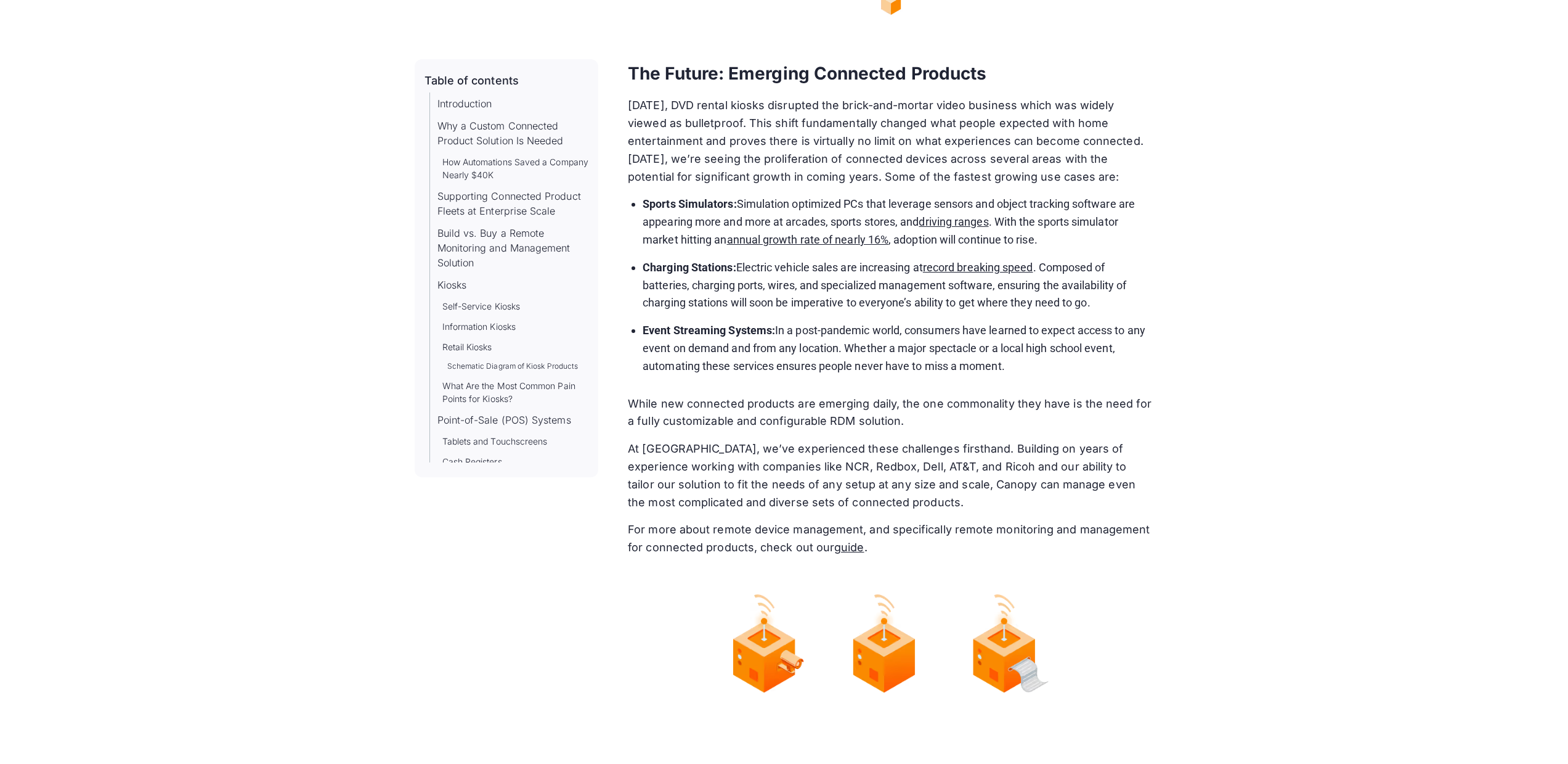
scroll to position [13066, 0]
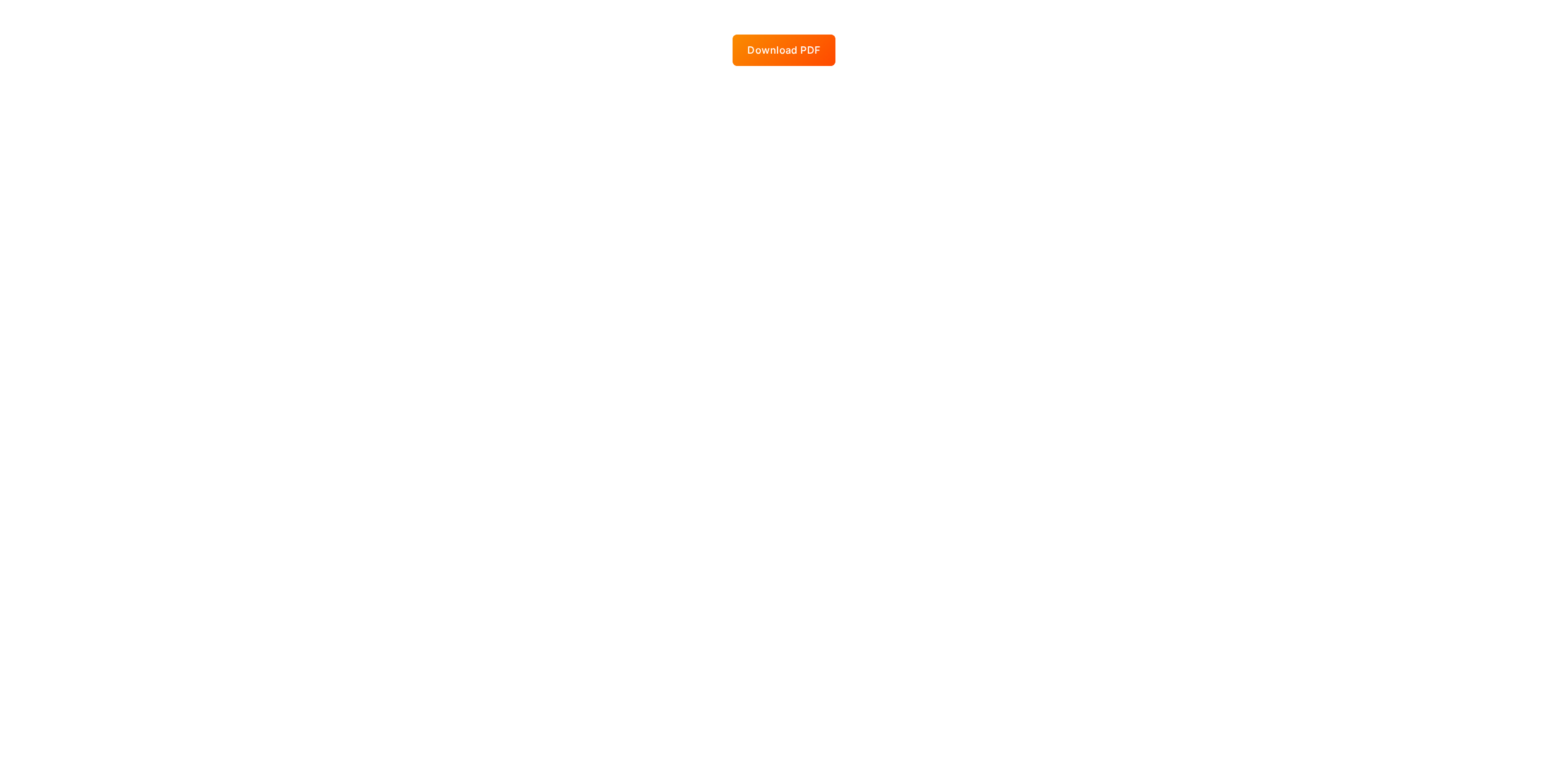
scroll to position [912, 0]
click at [768, 39] on div at bounding box center [784, 49] width 103 height 31
